Goal: Task Accomplishment & Management: Use online tool/utility

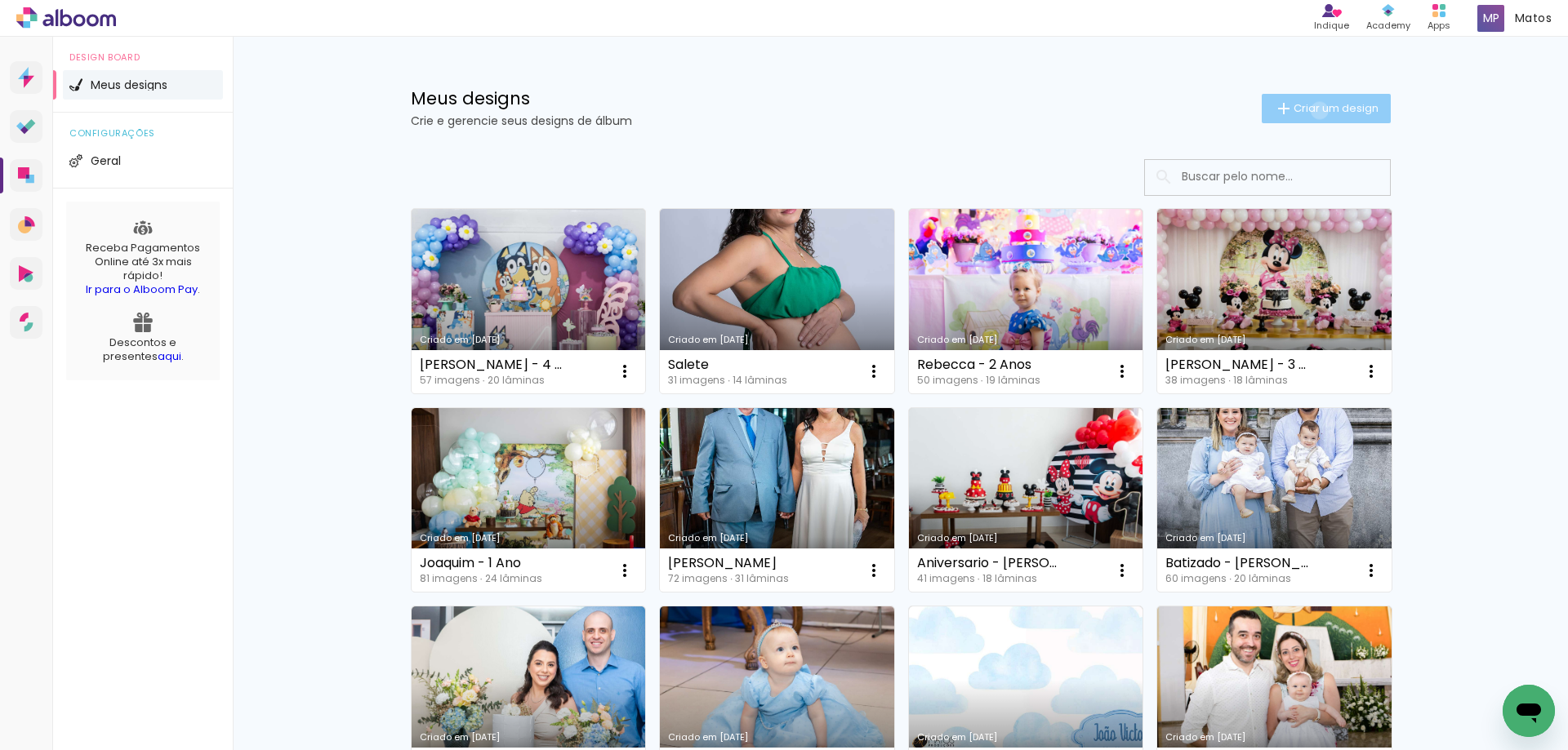
click at [1310, 110] on span "Criar um design" at bounding box center [1336, 108] width 85 height 11
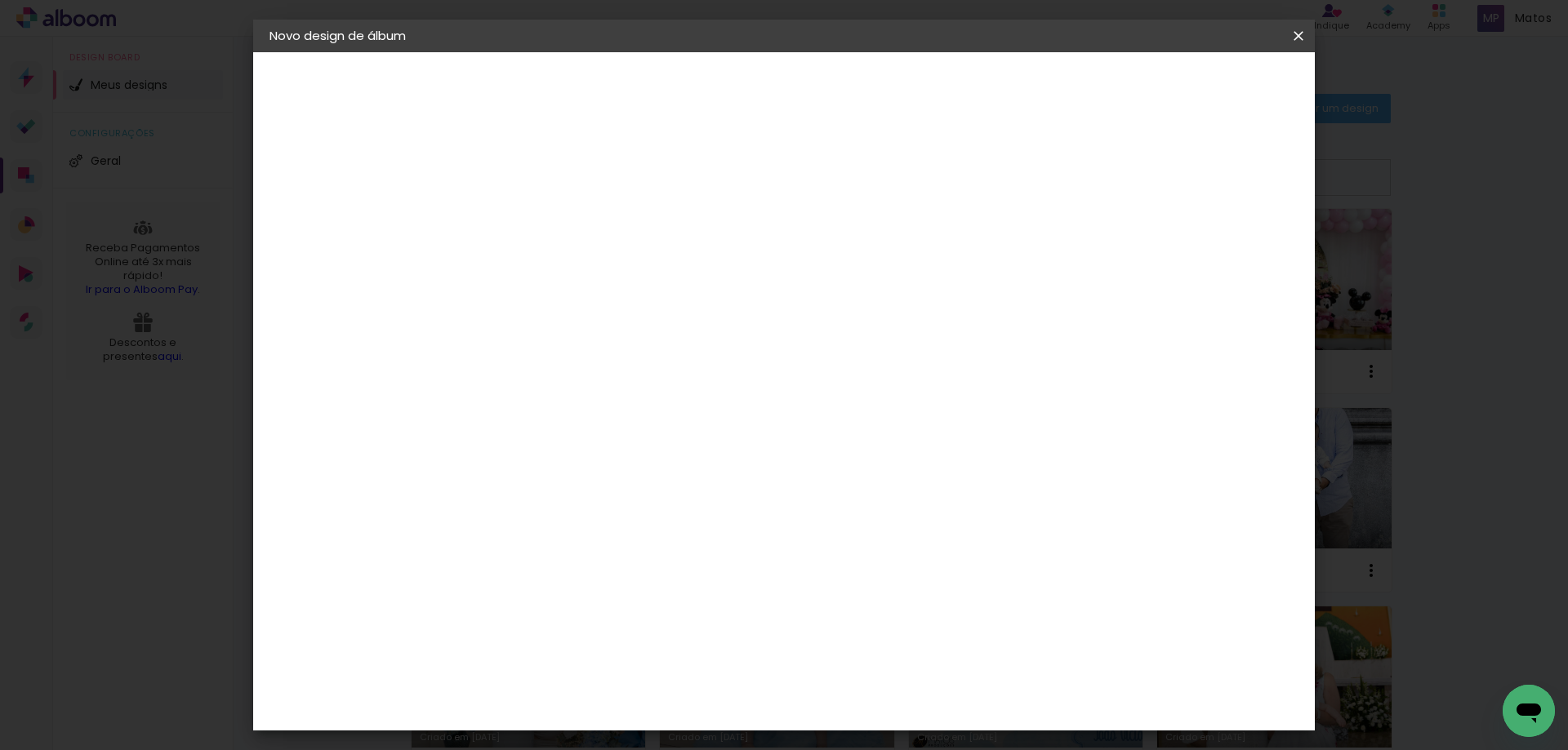
click at [536, 217] on input at bounding box center [536, 219] width 0 height 26
type input "BNI Indicium"
type paper-input "BNI Indicium"
click at [0, 0] on slot "Avançar" at bounding box center [0, 0] width 0 height 0
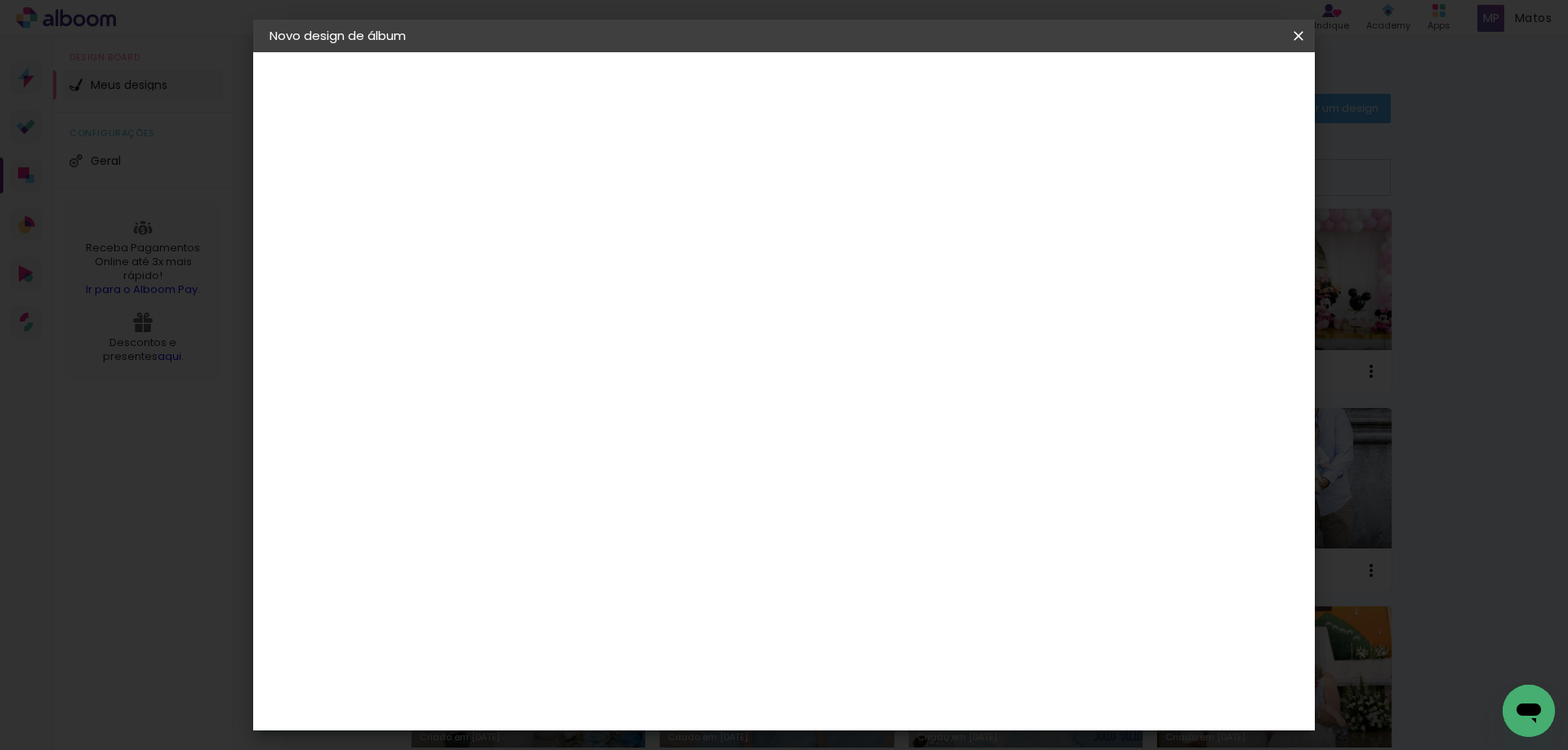
click at [556, 701] on div "Go image" at bounding box center [545, 714] width 40 height 26
click at [842, 88] on paper-button "Avançar" at bounding box center [802, 85] width 80 height 27
click at [601, 271] on input "text" at bounding box center [568, 284] width 63 height 26
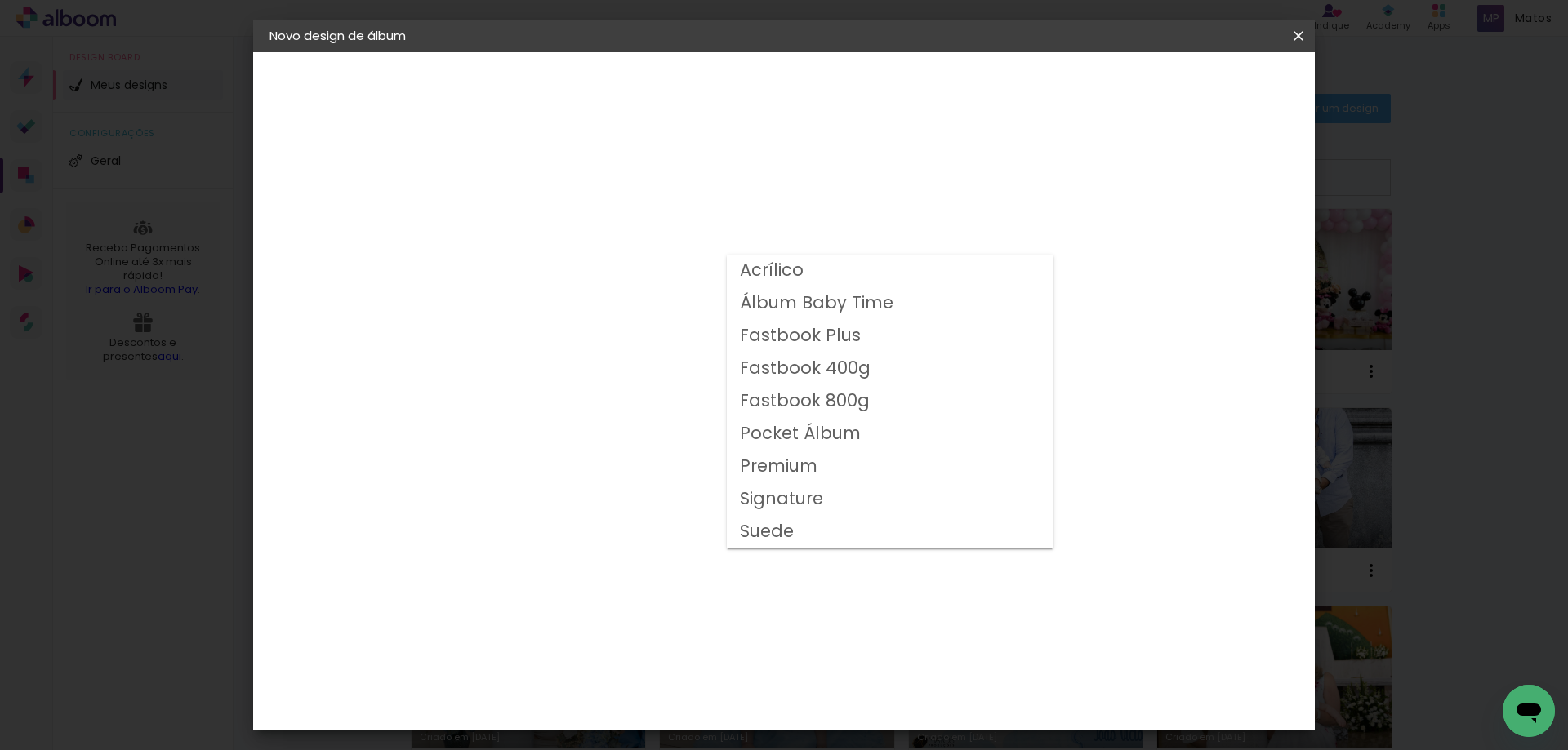
click at [0, 0] on slot "Fastbook Plus" at bounding box center [0, 0] width 0 height 0
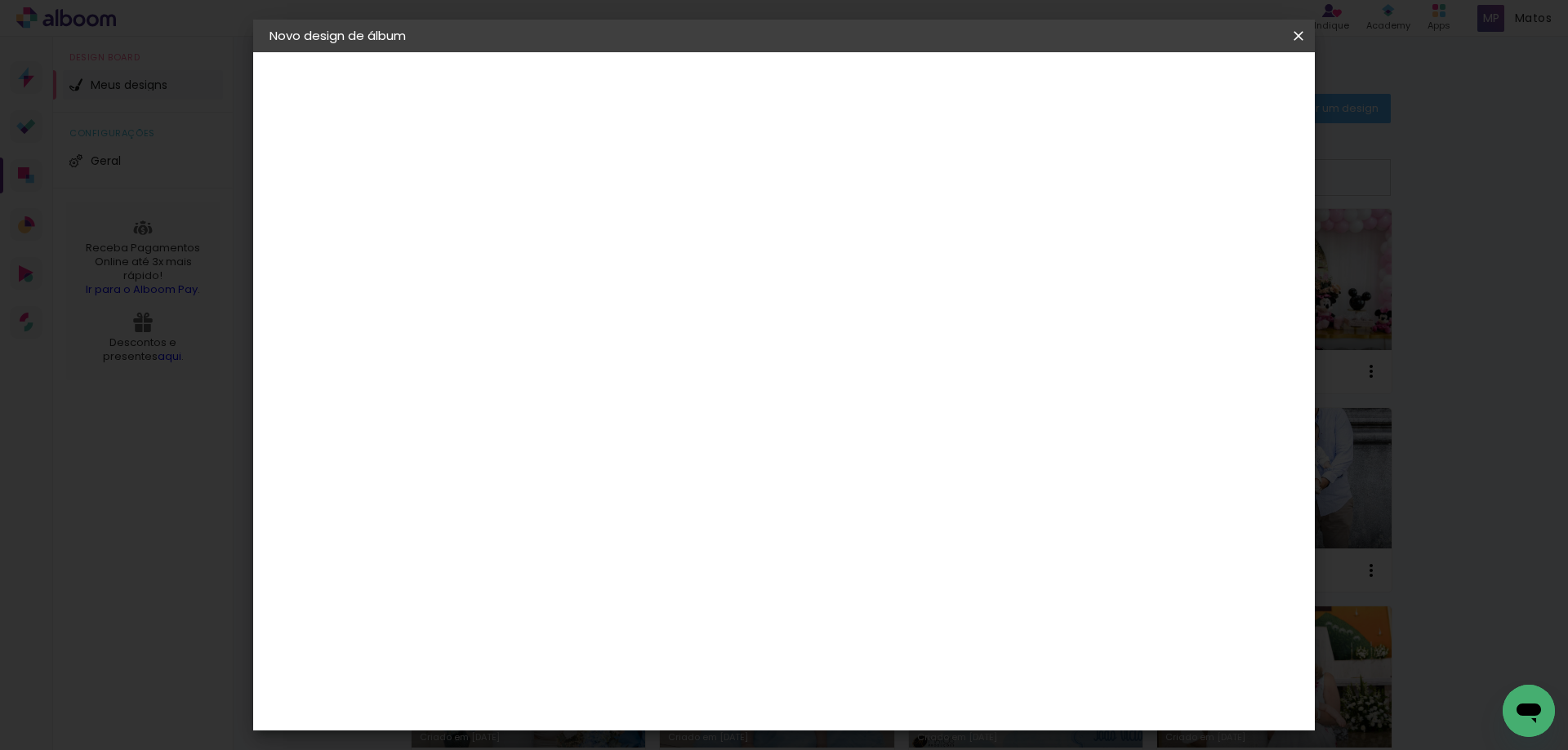
scroll to position [111, 0]
click at [555, 721] on div at bounding box center [548, 731] width 13 height 19
click at [646, 704] on div "Vertical" at bounding box center [609, 725] width 76 height 42
click at [646, 746] on div "Modelo" at bounding box center [609, 758] width 76 height 23
drag, startPoint x: 795, startPoint y: 572, endPoint x: 792, endPoint y: 586, distance: 14.3
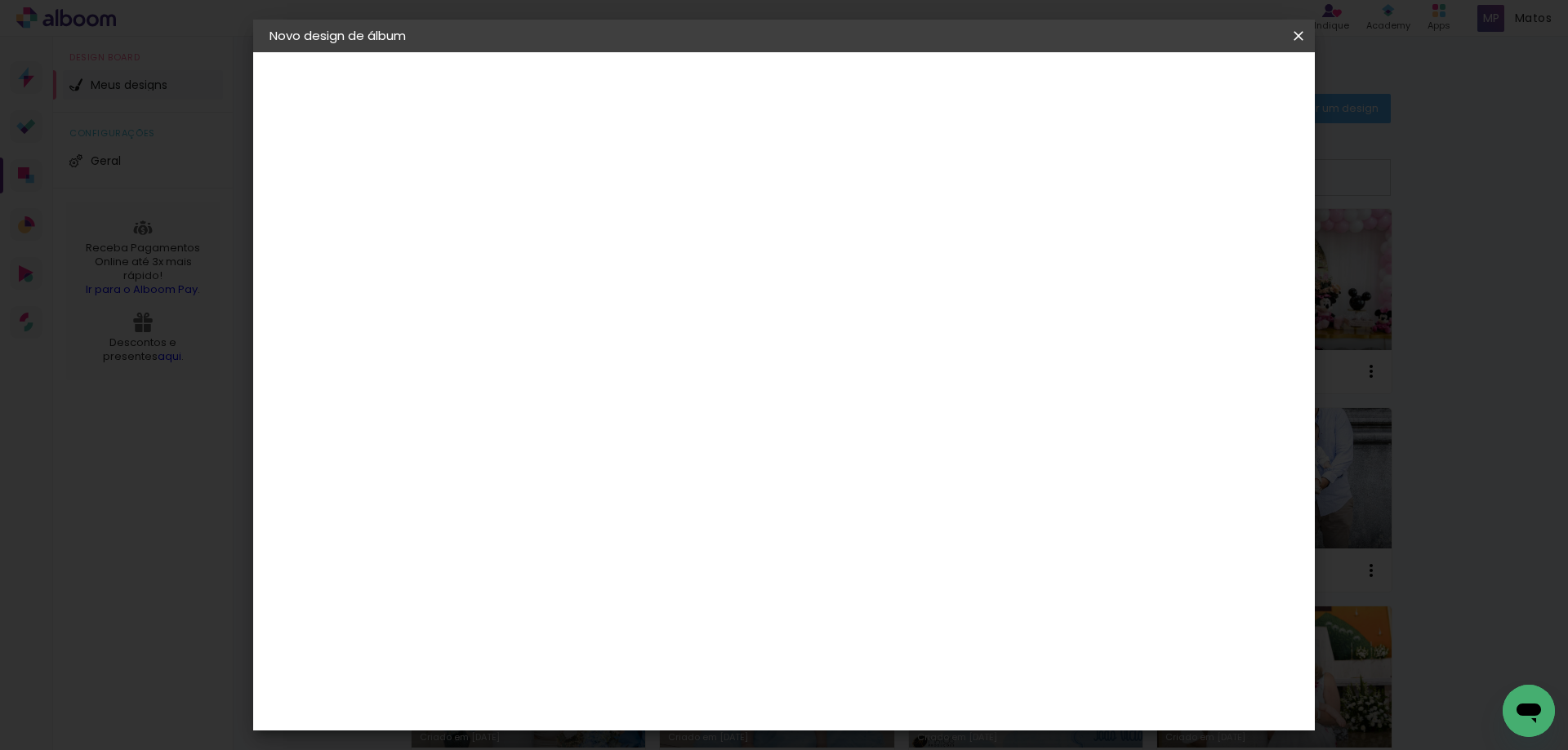
click at [0, 0] on slot "Horizontal Modelo Fechado Lâmina 20 × 15 15 × 20 cm 15.2 × 40.64 cm 25 × 20 20 …" at bounding box center [0, 0] width 0 height 0
click at [646, 704] on div "Vertical" at bounding box center [609, 725] width 76 height 42
click at [646, 746] on div "Modelo" at bounding box center [609, 758] width 76 height 23
click at [736, 148] on input "Fastbook Plus" at bounding box center [636, 157] width 200 height 26
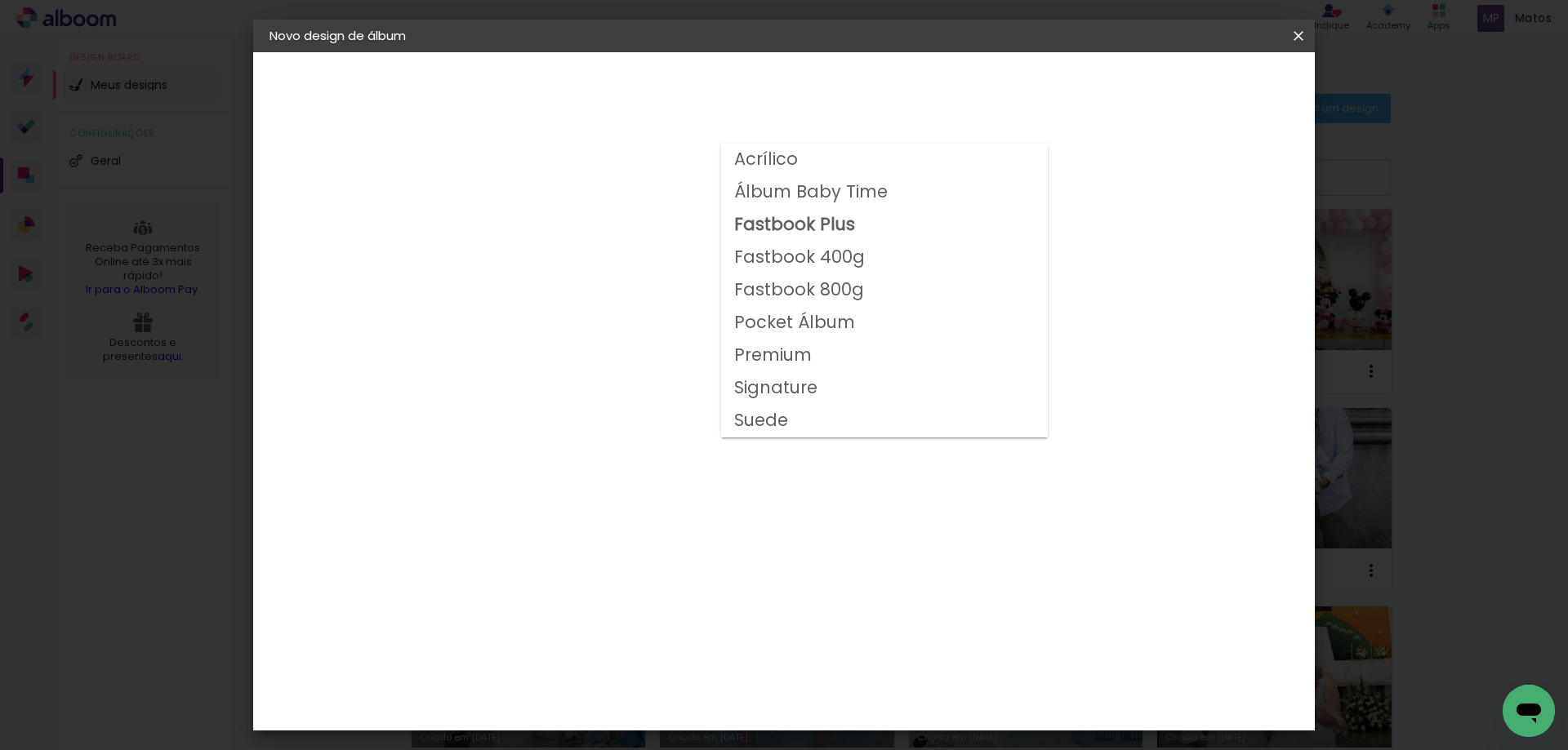
click at [0, 0] on slot "Fastbook 400g" at bounding box center [0, 0] width 0 height 0
type input "Fastbook 400g"
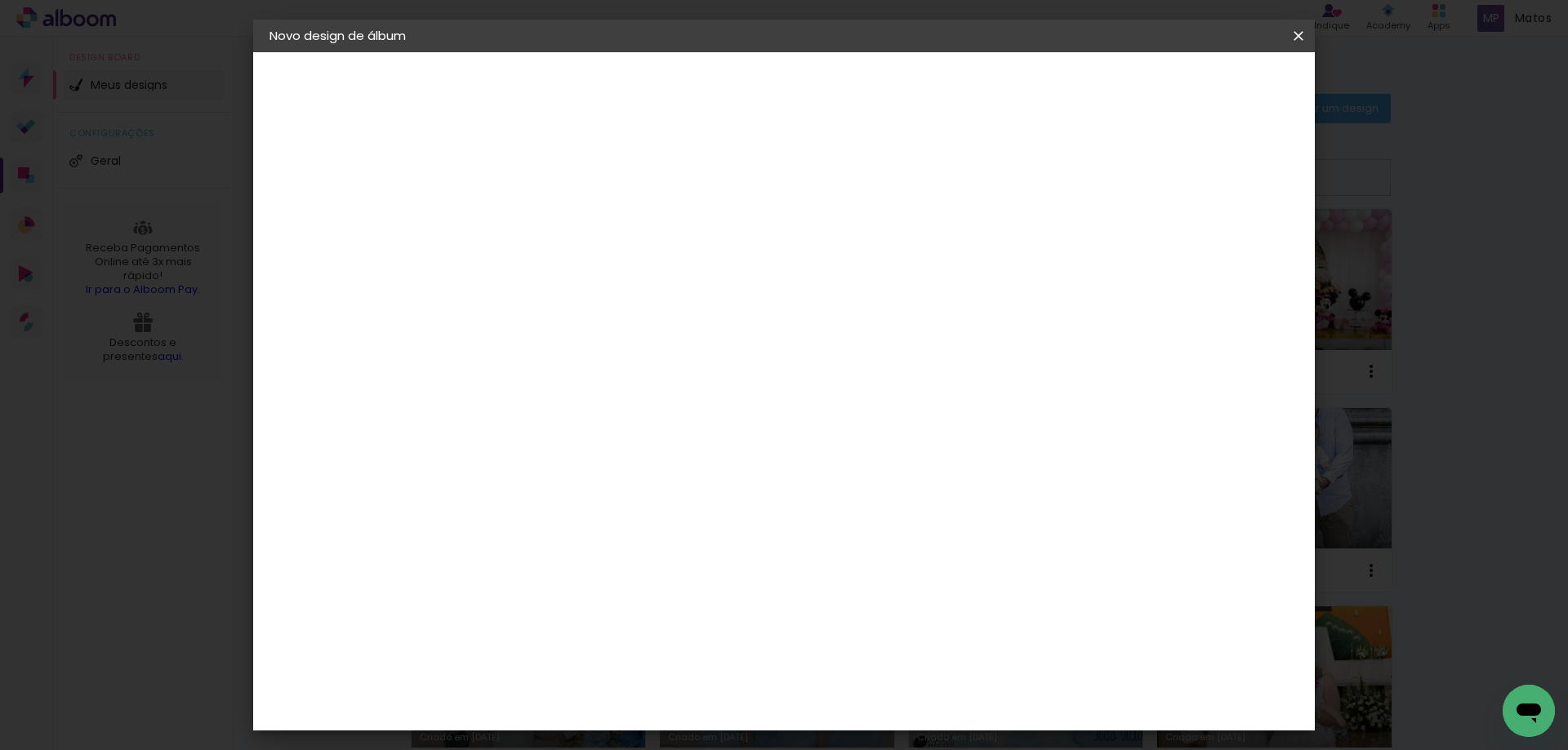
scroll to position [345, 0]
click at [646, 622] on span "15 × 20" at bounding box center [609, 649] width 76 height 53
click at [0, 0] on slot "Avançar" at bounding box center [0, 0] width 0 height 0
click at [479, 174] on div "mm Mostrar sangria 15.24 cm Largura da página 20.32 cm Altura 30.48 cm Largura …" at bounding box center [813, 121] width 695 height 138
type input "5"
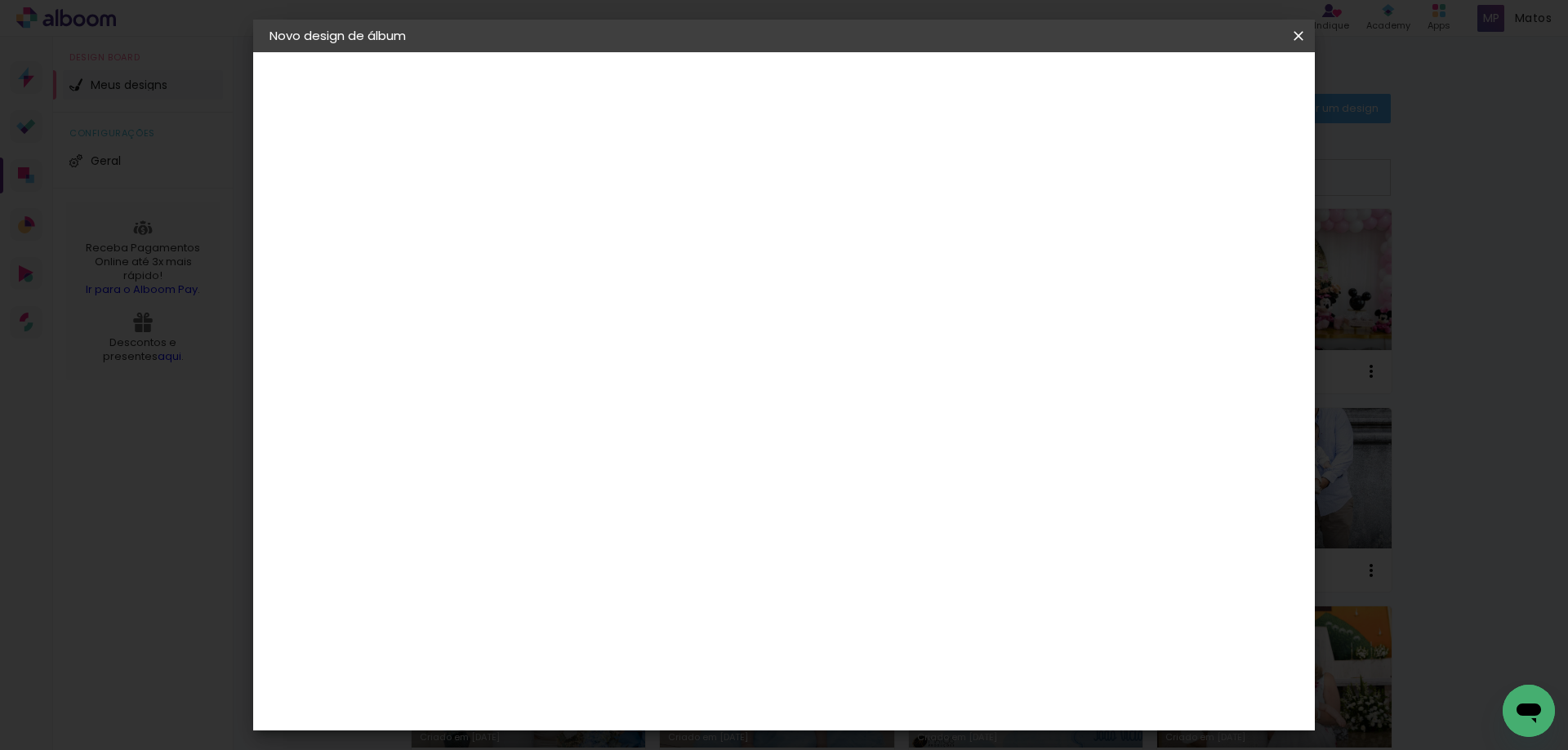
type paper-input "5"
click at [0, 0] on slot "Mostrar sangria" at bounding box center [0, 0] width 0 height 0
type paper-checkbox "on"
click at [1120, 85] on span "Iniciar design" at bounding box center [1082, 86] width 74 height 11
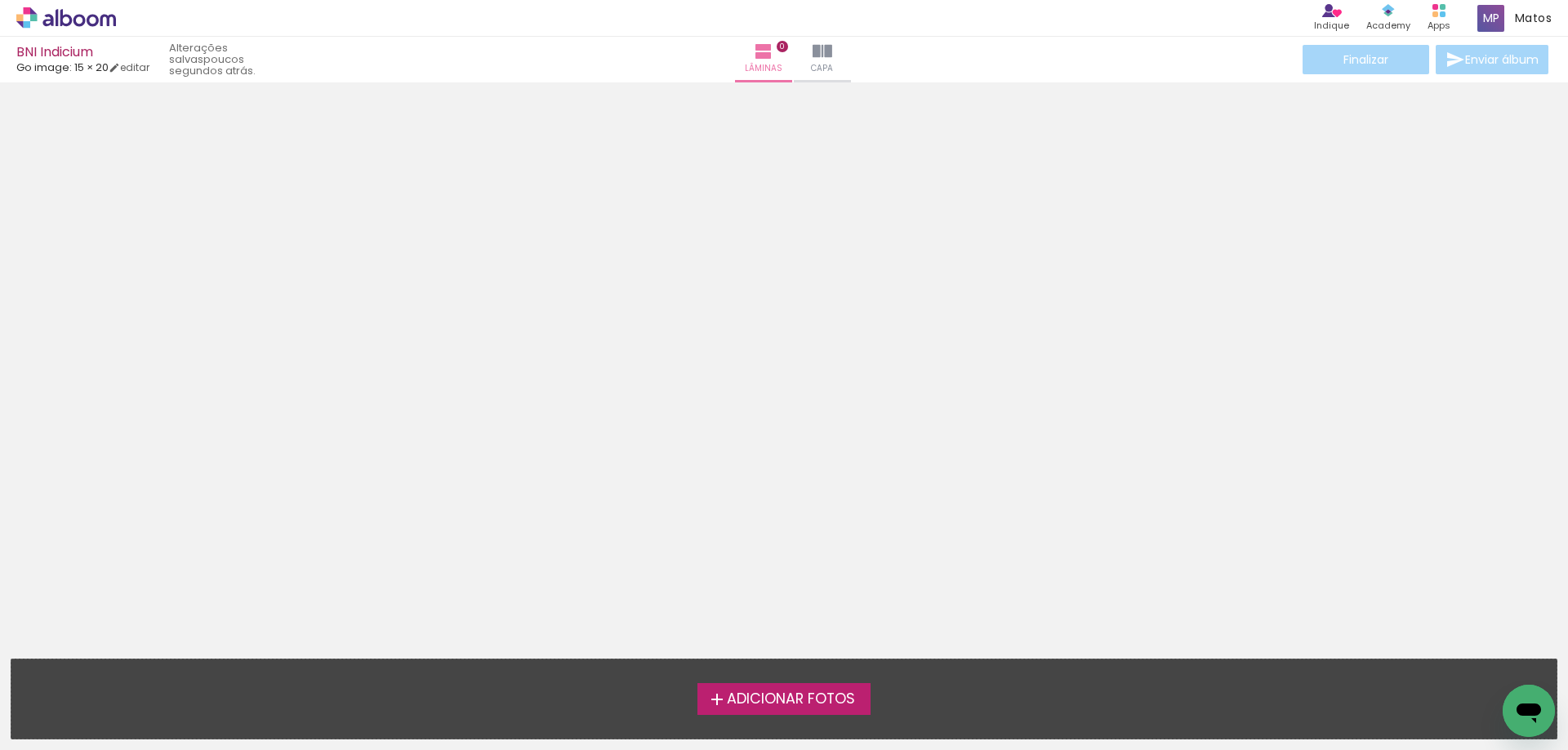
click at [765, 687] on label "Adicionar Fotos" at bounding box center [784, 698] width 174 height 31
click at [0, 0] on input "file" at bounding box center [0, 0] width 0 height 0
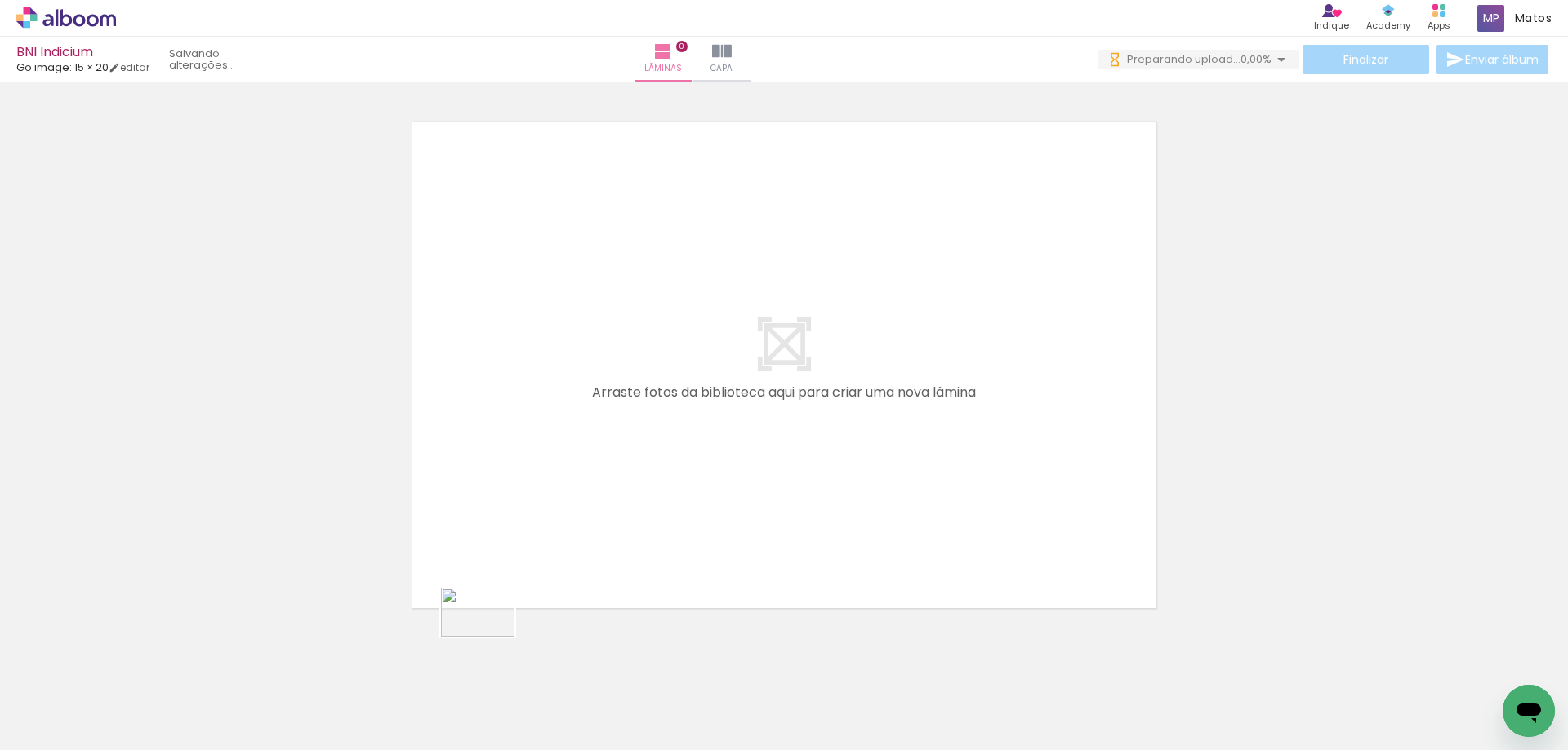
drag, startPoint x: 351, startPoint y: 709, endPoint x: 339, endPoint y: 728, distance: 22.5
click at [339, 723] on div at bounding box center [347, 694] width 81 height 54
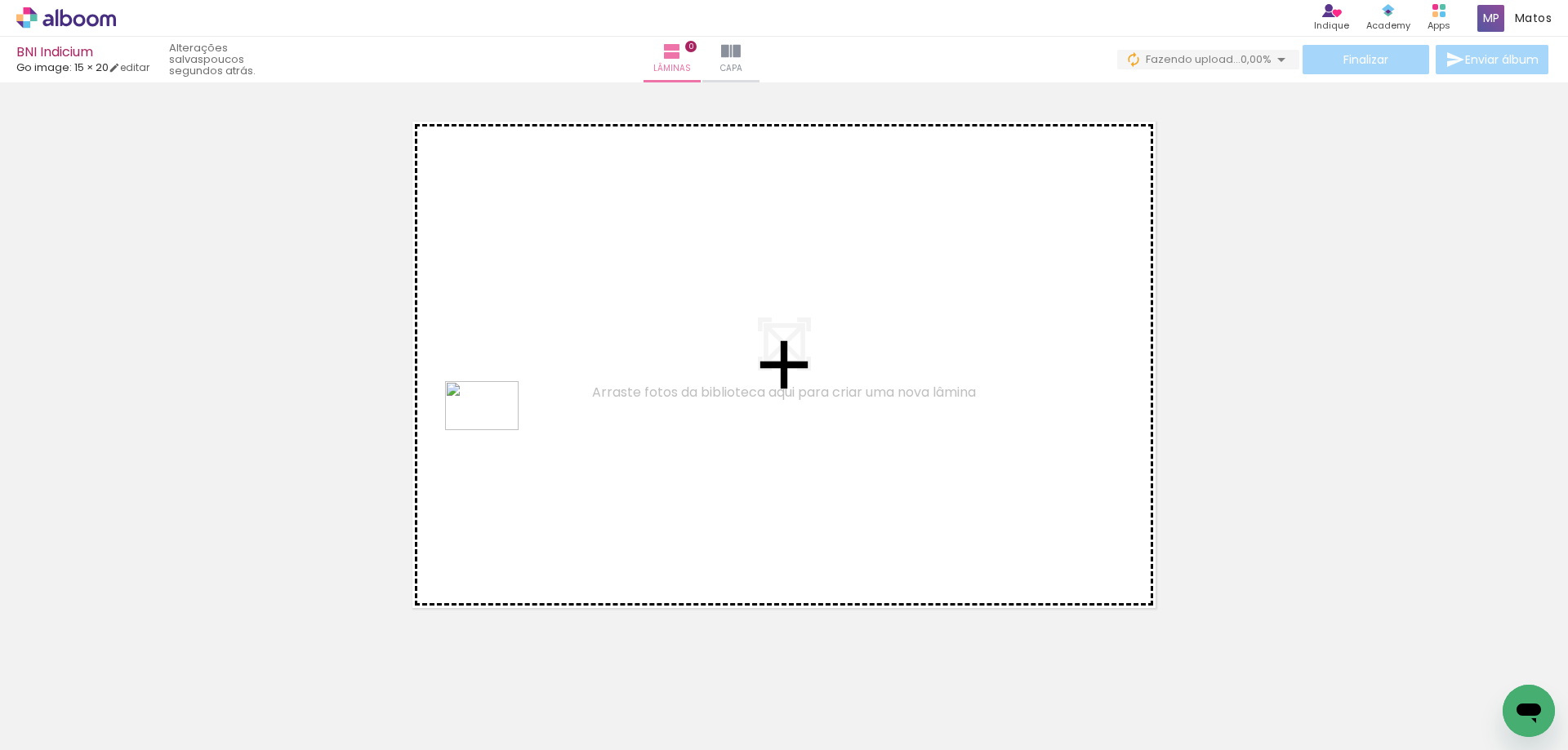
drag, startPoint x: 536, startPoint y: 702, endPoint x: 494, endPoint y: 430, distance: 275.2
click at [494, 430] on quentale-workspace at bounding box center [784, 375] width 1568 height 750
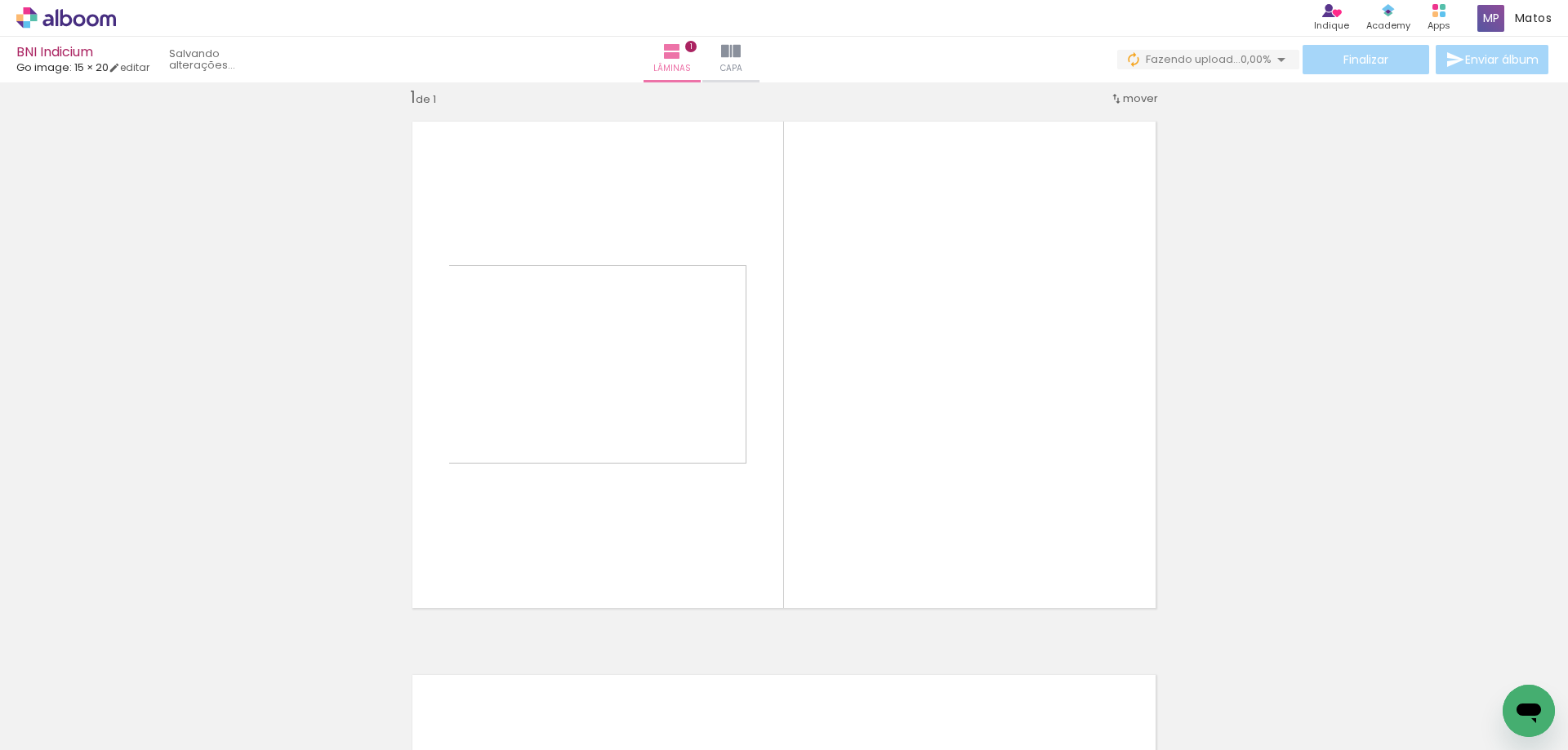
scroll to position [21, 0]
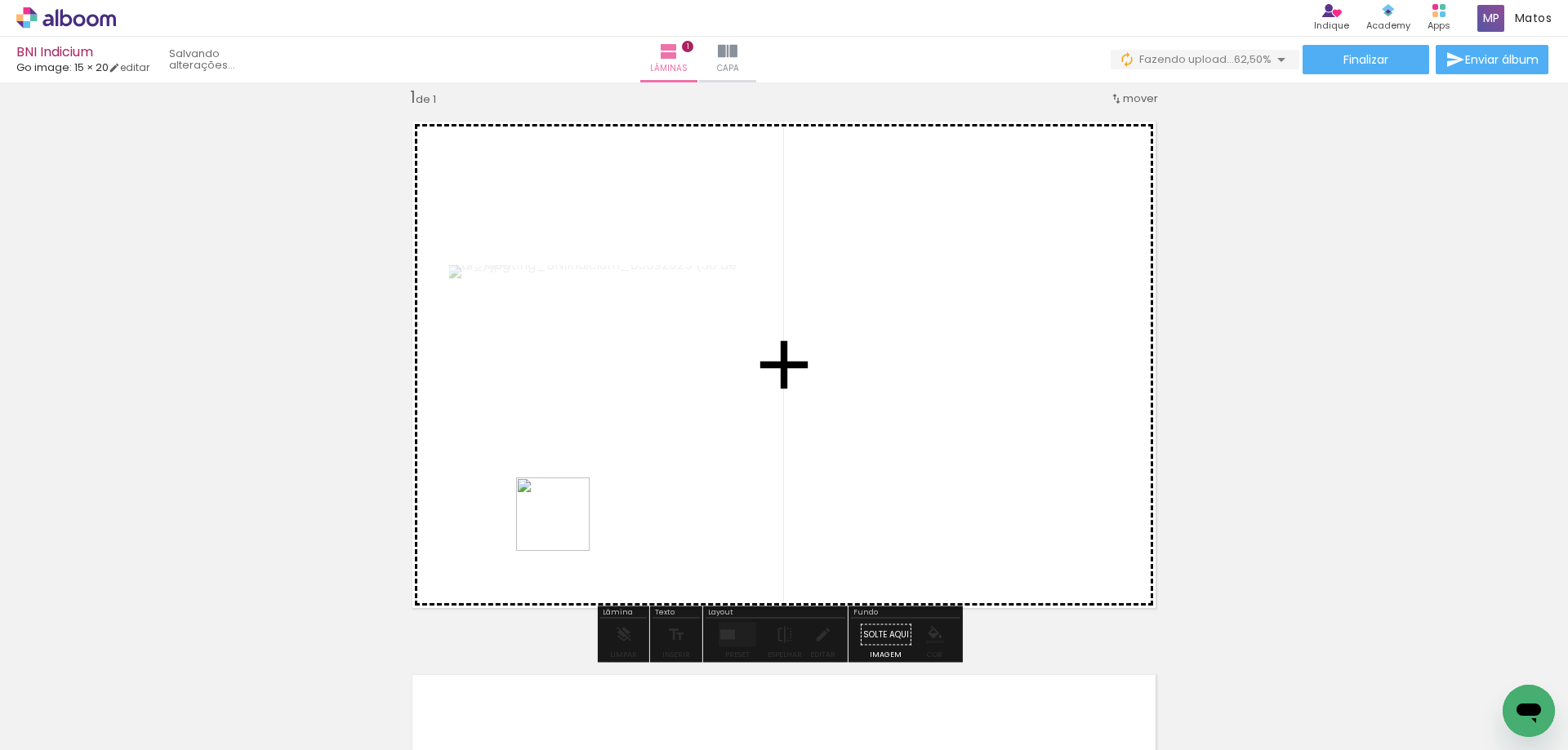
drag, startPoint x: 286, startPoint y: 701, endPoint x: 594, endPoint y: 504, distance: 365.6
click at [594, 504] on quentale-workspace at bounding box center [784, 375] width 1568 height 750
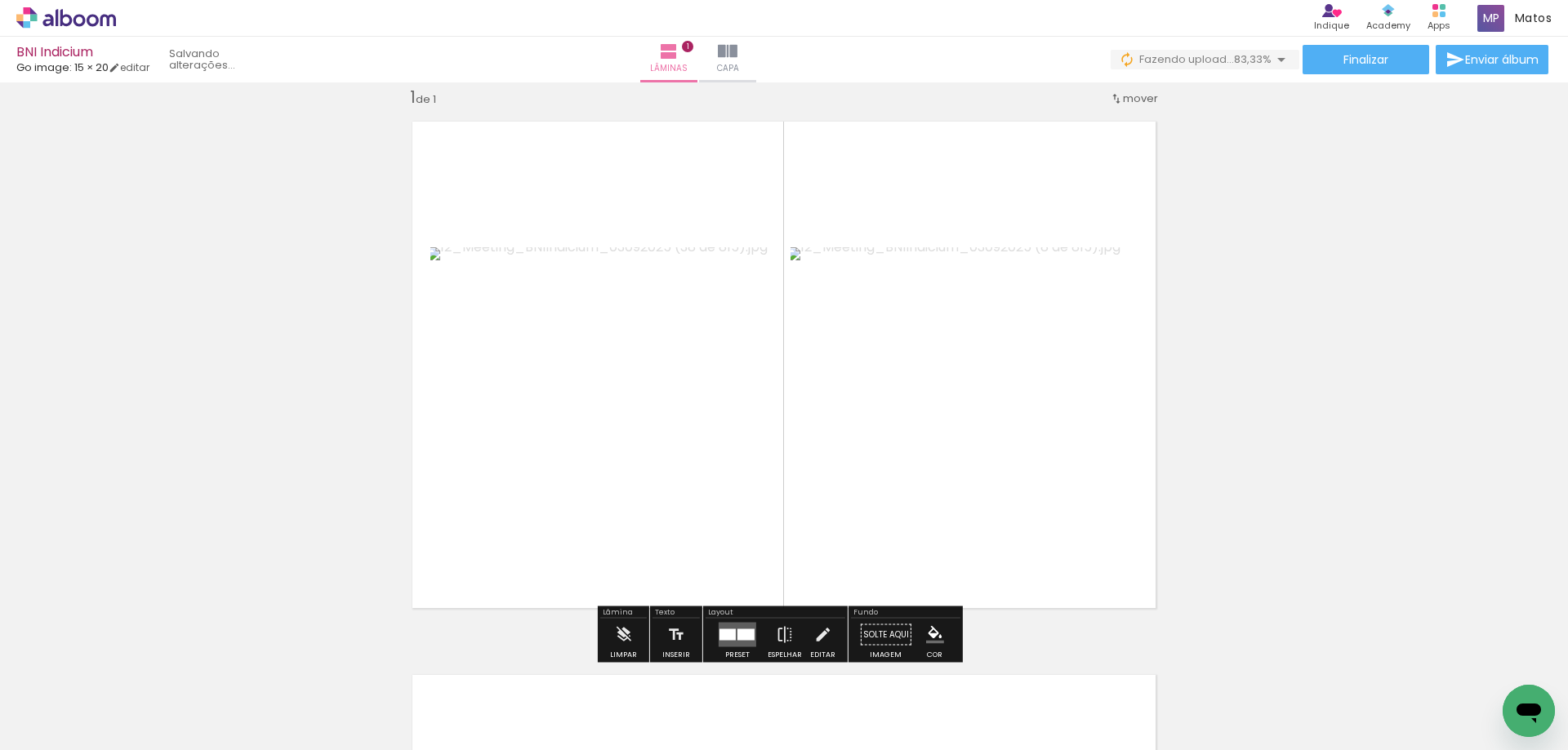
click at [728, 639] on div at bounding box center [728, 635] width 17 height 11
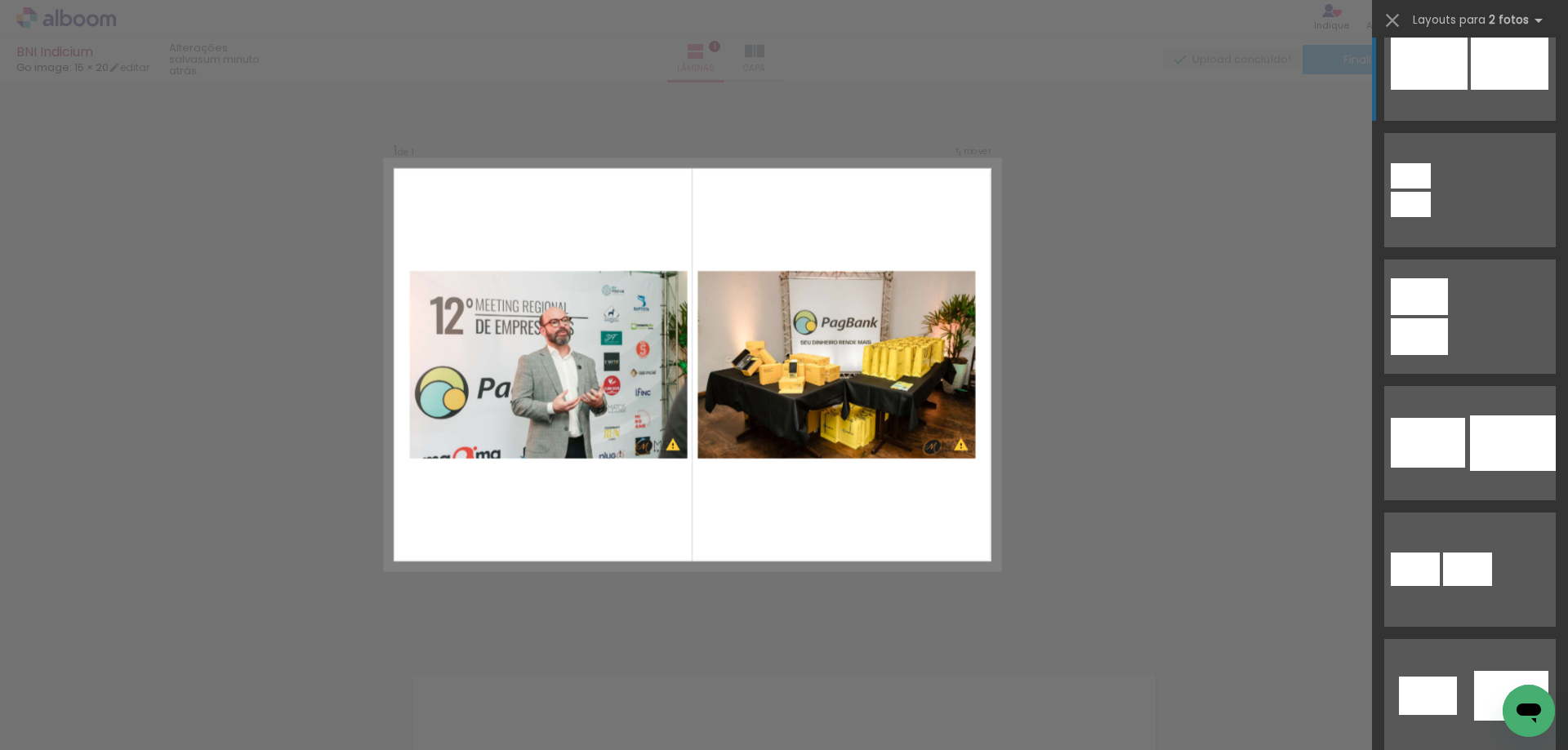
scroll to position [0, 0]
